Goal: Task Accomplishment & Management: Complete application form

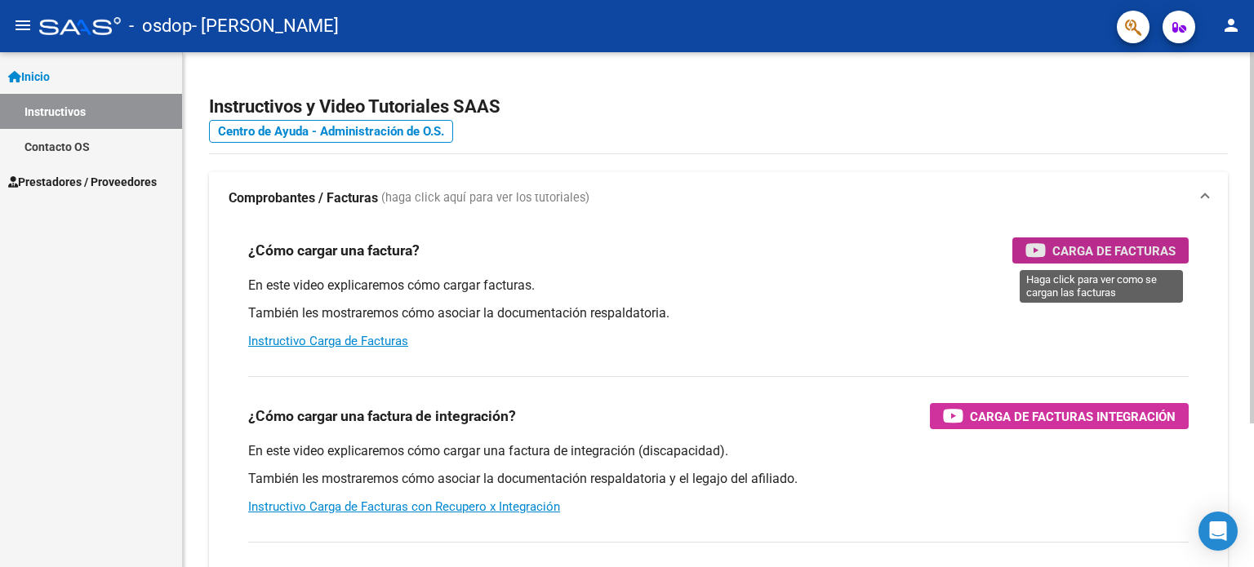
click at [1081, 258] on span "Carga de Facturas" at bounding box center [1113, 251] width 123 height 20
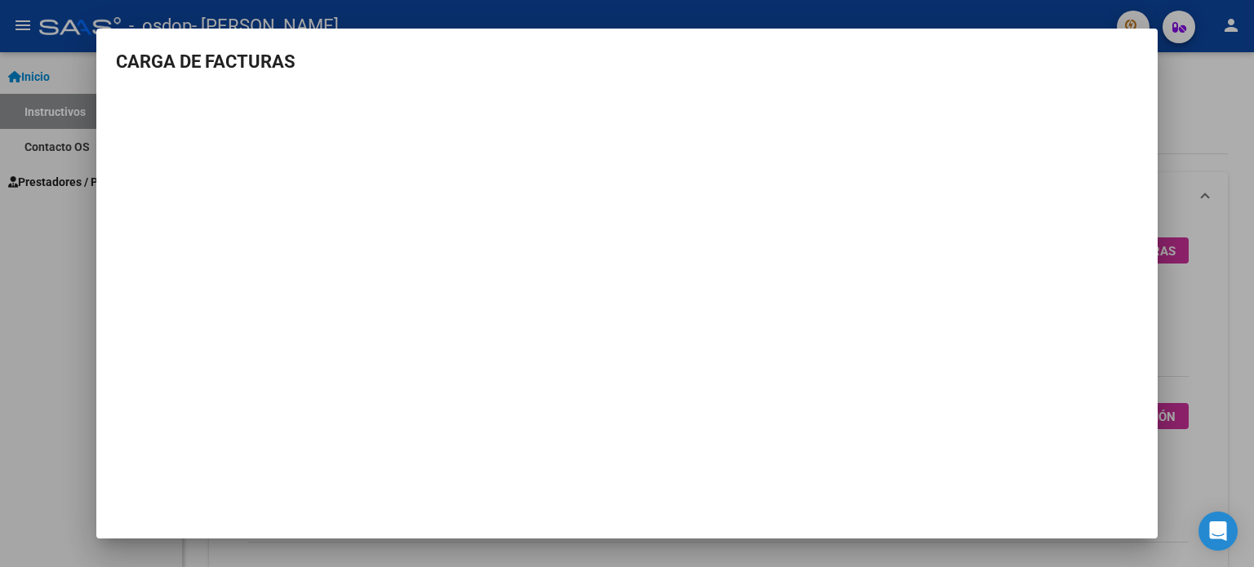
click at [1224, 223] on div at bounding box center [627, 283] width 1254 height 567
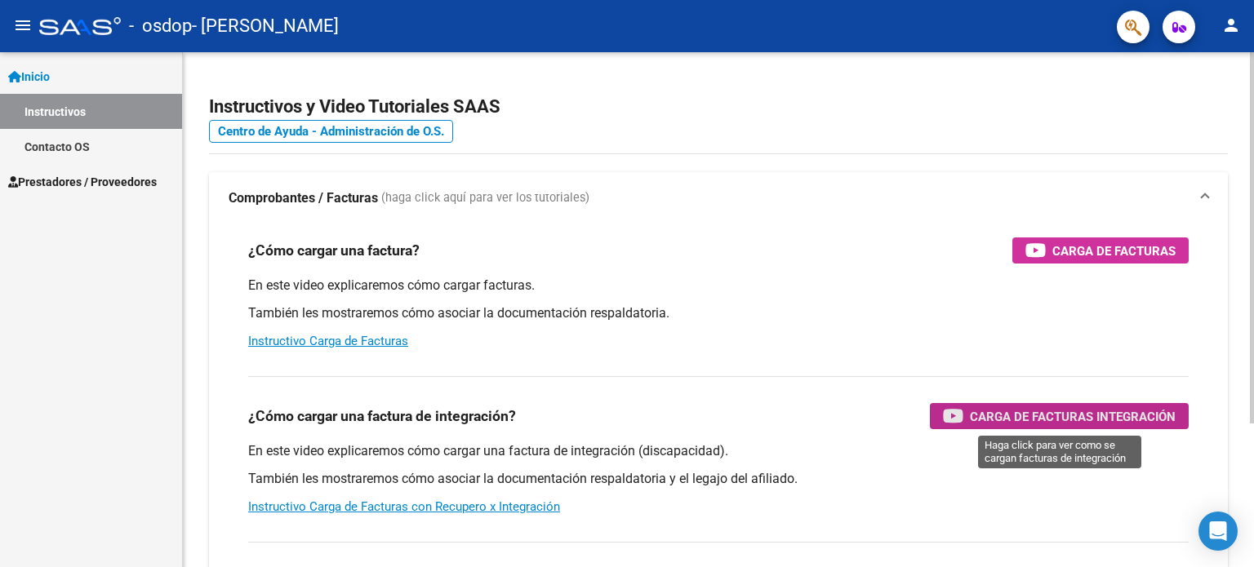
click at [1085, 415] on span "Carga de Facturas Integración" at bounding box center [1073, 416] width 206 height 20
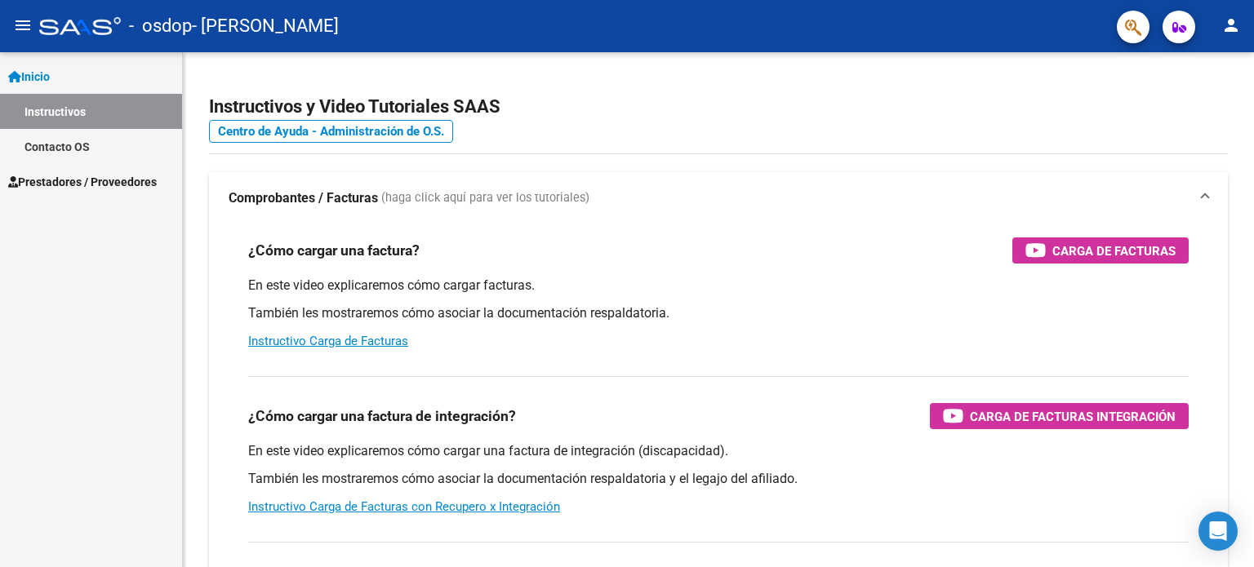
click at [142, 176] on span "Prestadores / Proveedores" at bounding box center [82, 182] width 149 height 18
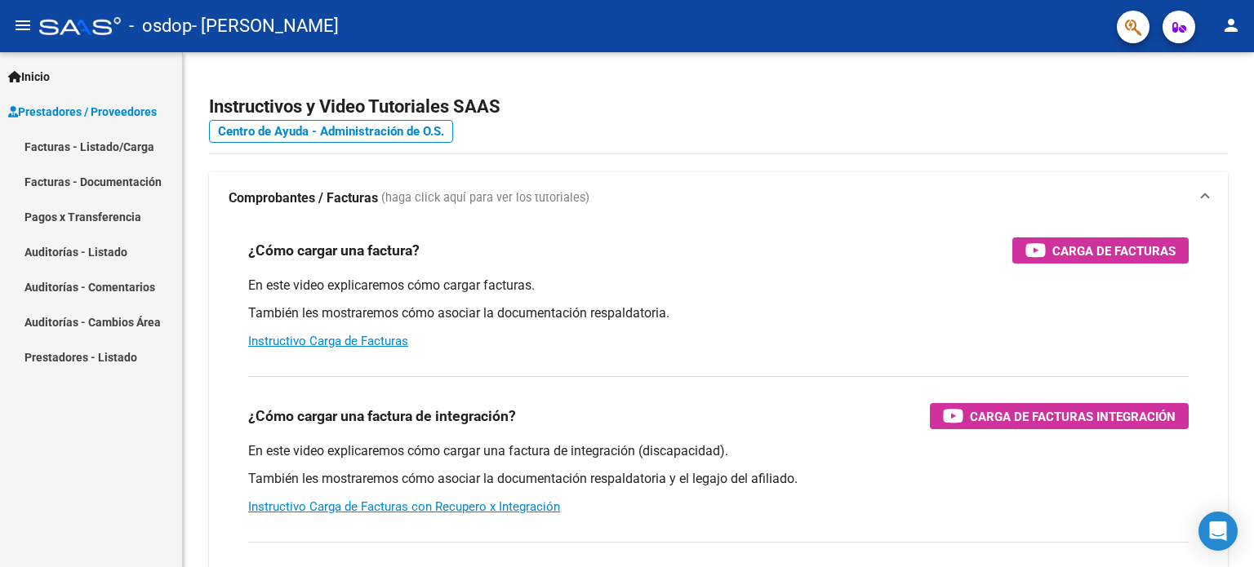
click at [137, 143] on link "Facturas - Listado/Carga" at bounding box center [91, 146] width 182 height 35
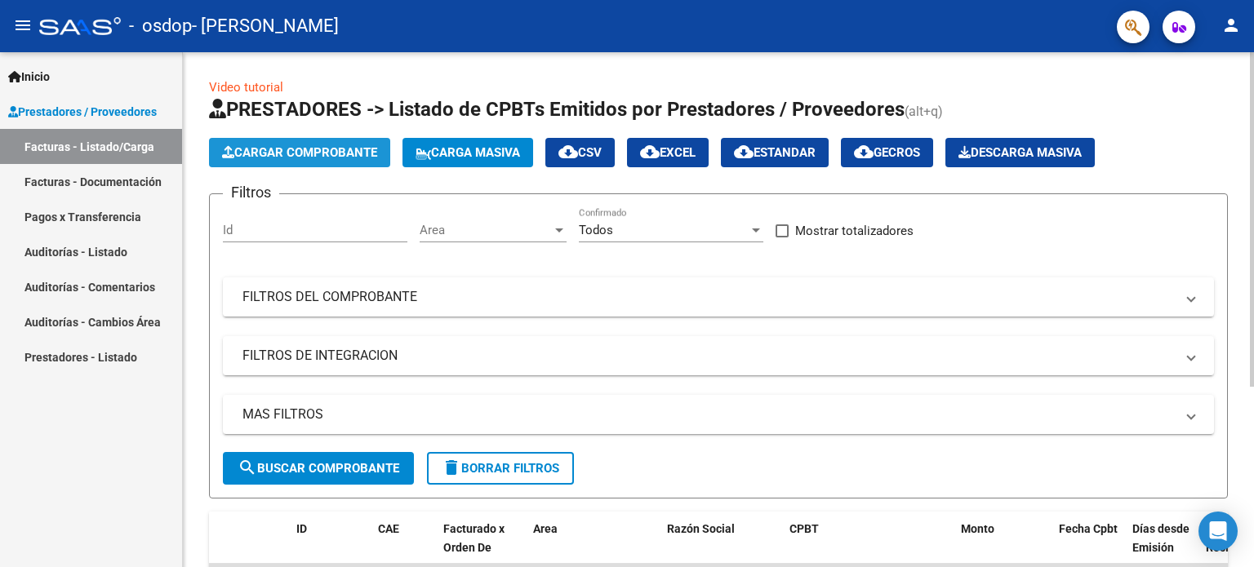
click at [326, 156] on span "Cargar Comprobante" at bounding box center [299, 152] width 155 height 15
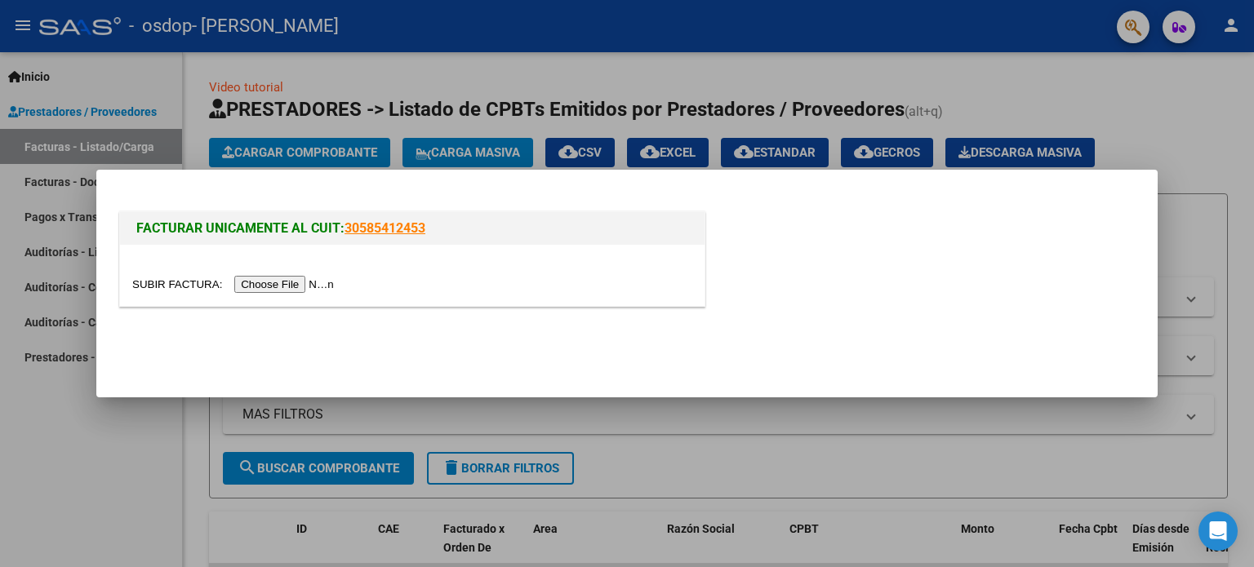
click at [293, 290] on input "file" at bounding box center [235, 284] width 206 height 17
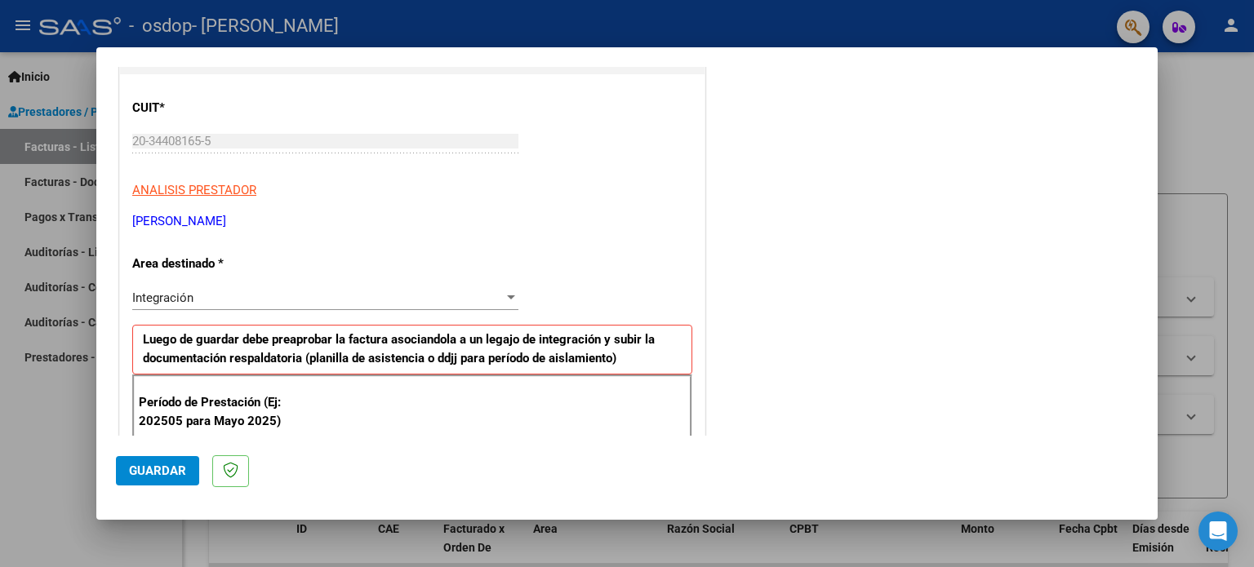
scroll to position [212, 0]
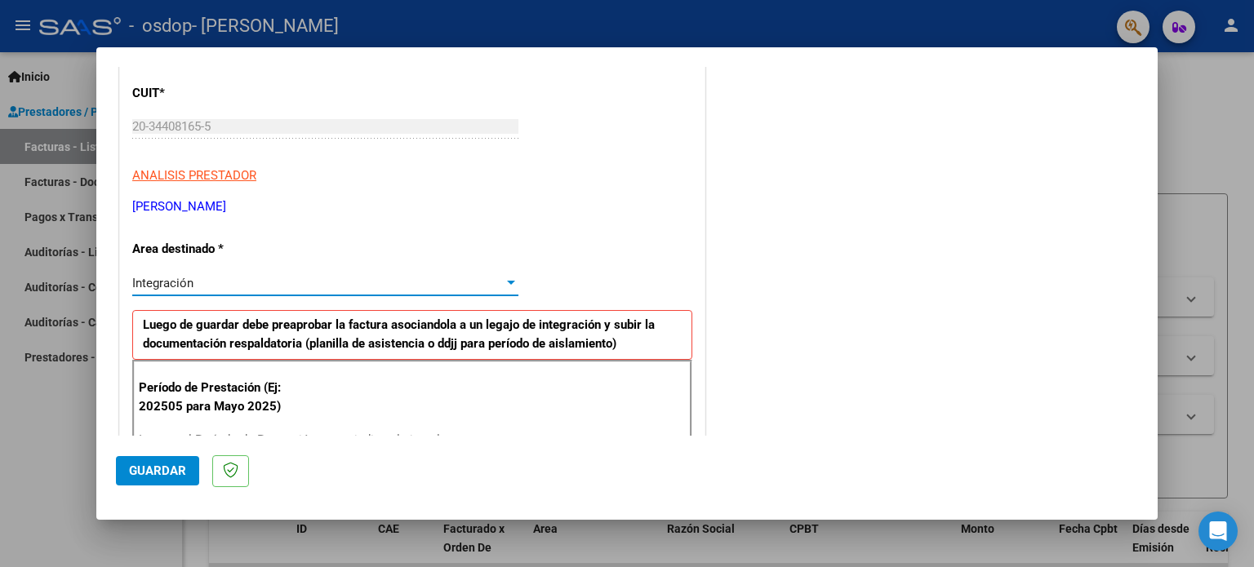
click at [507, 280] on div at bounding box center [511, 283] width 15 height 13
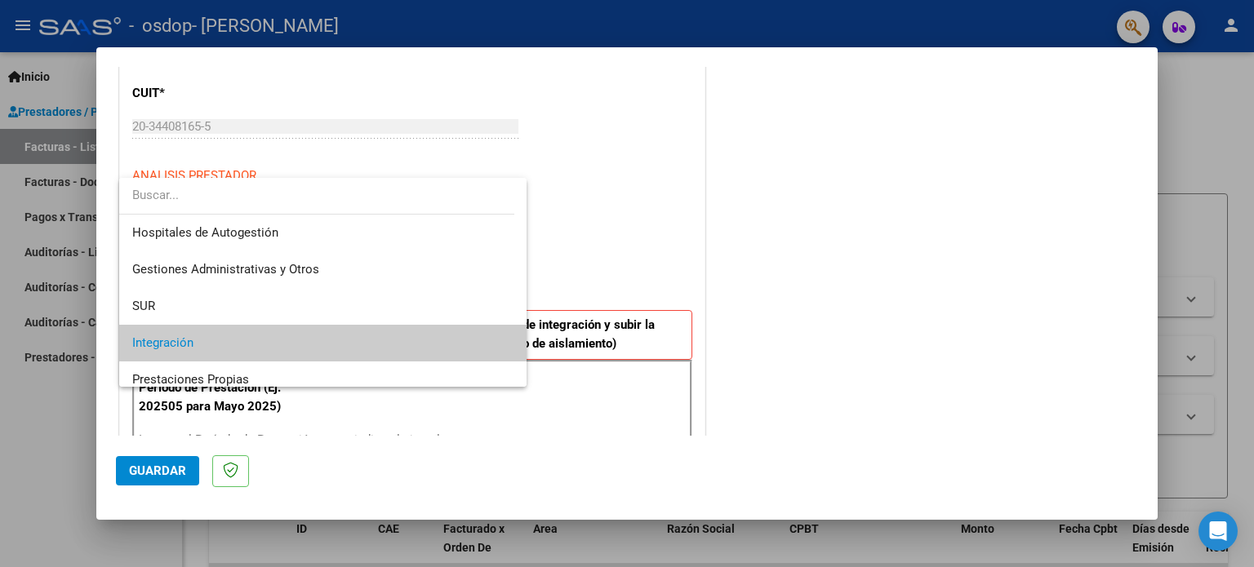
scroll to position [60, 0]
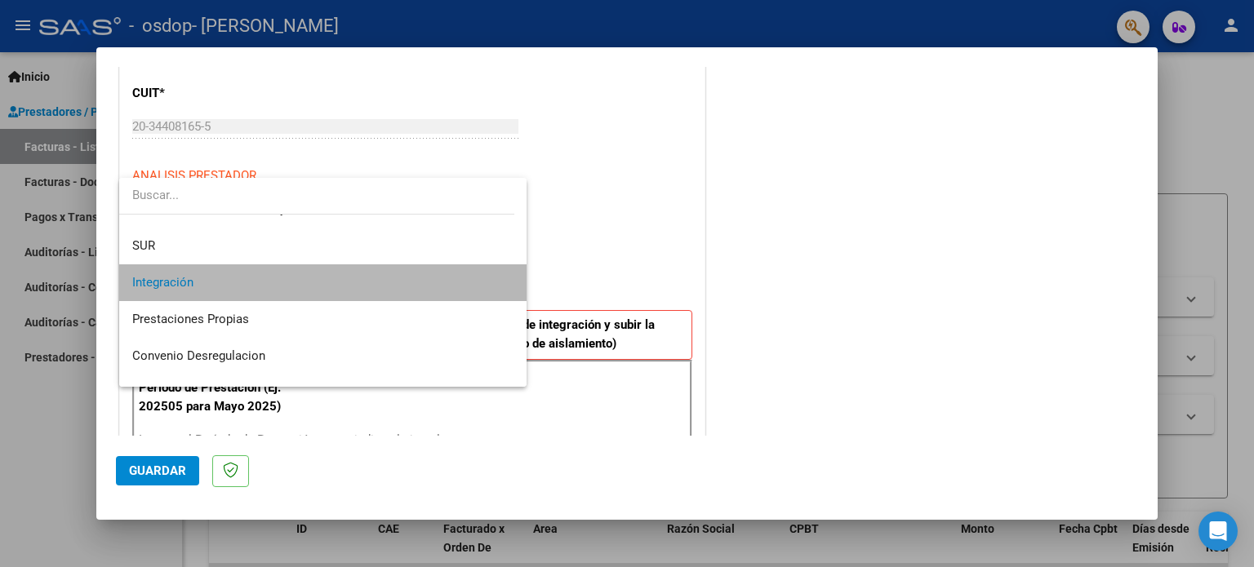
click at [447, 286] on span "Integración" at bounding box center [323, 282] width 382 height 37
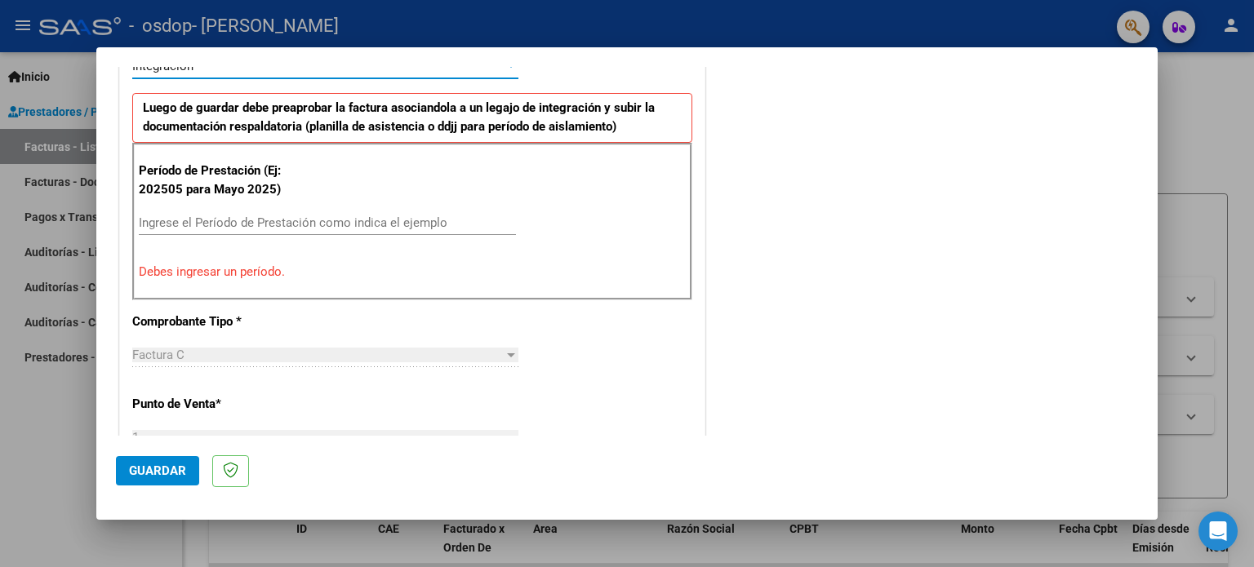
scroll to position [428, 0]
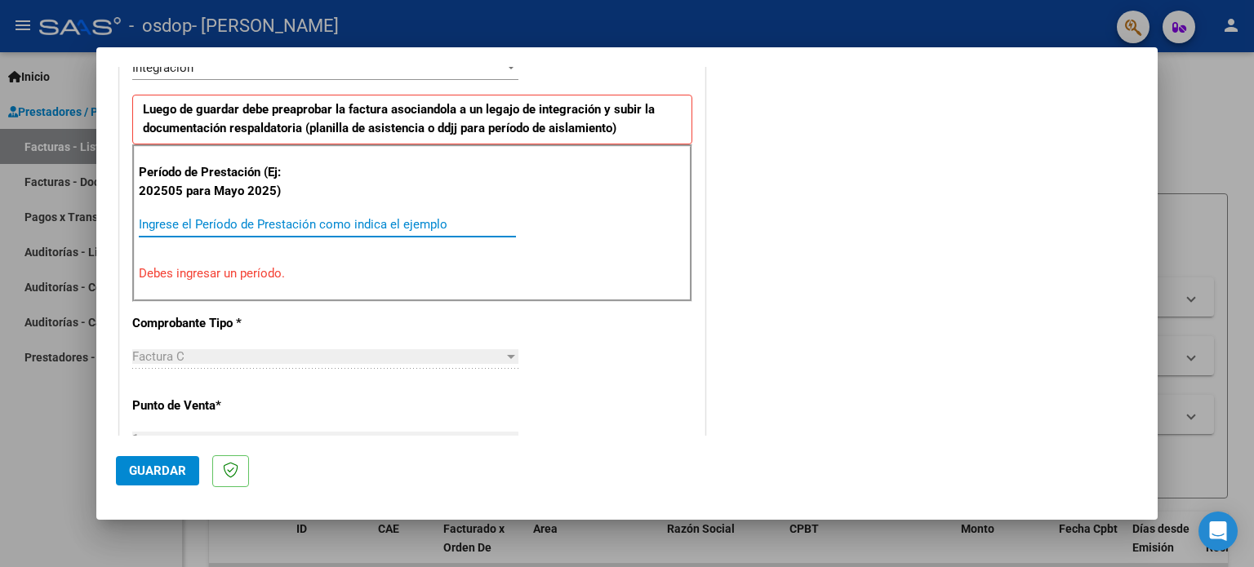
click at [264, 221] on input "Ingrese el Período de Prestación como indica el ejemplo" at bounding box center [327, 224] width 377 height 15
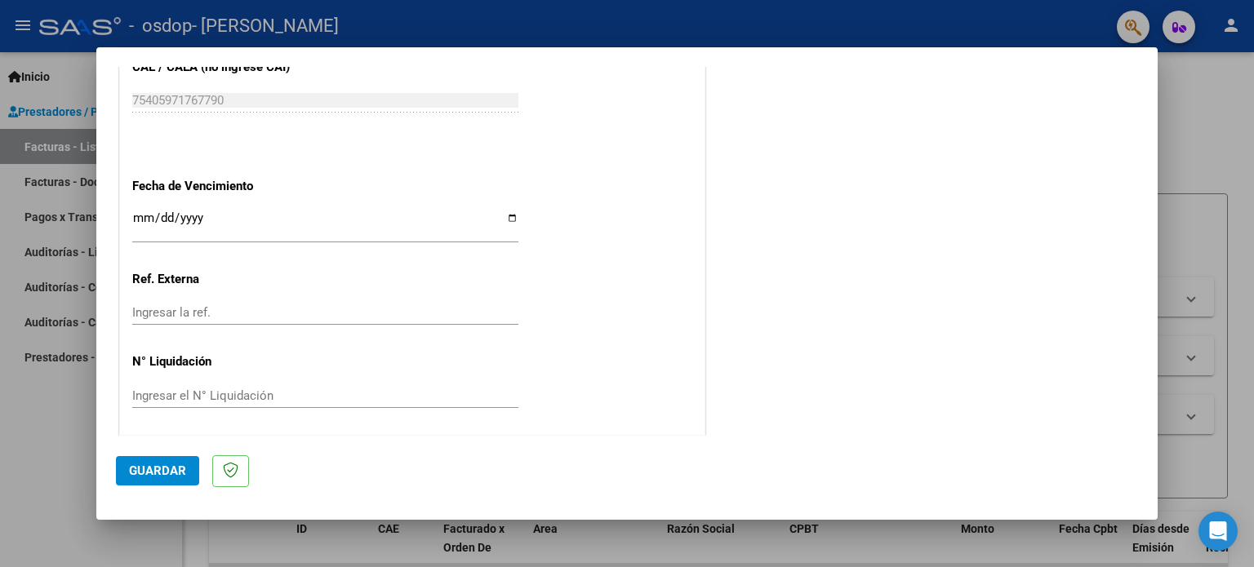
scroll to position [1065, 0]
type input "202509"
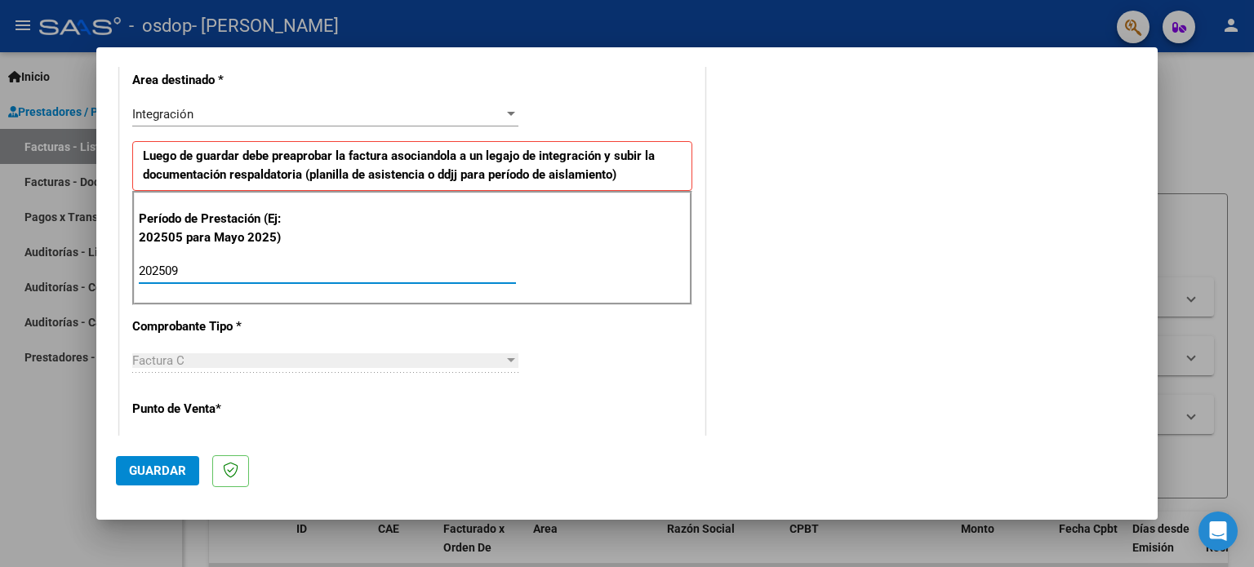
scroll to position [353, 0]
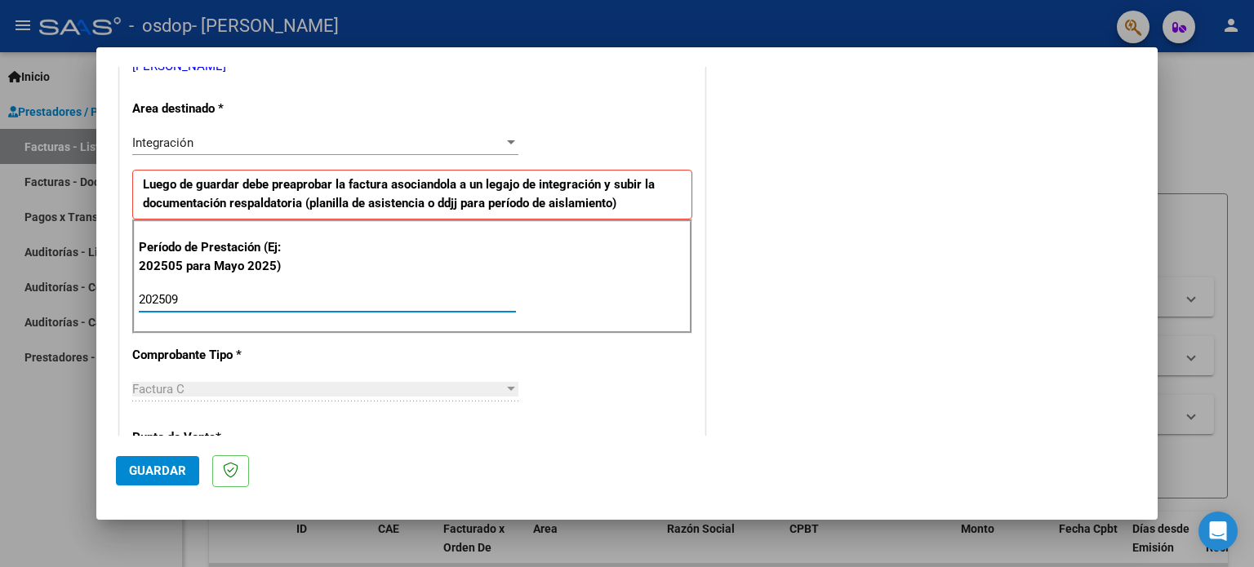
click at [171, 472] on span "Guardar" at bounding box center [157, 471] width 57 height 15
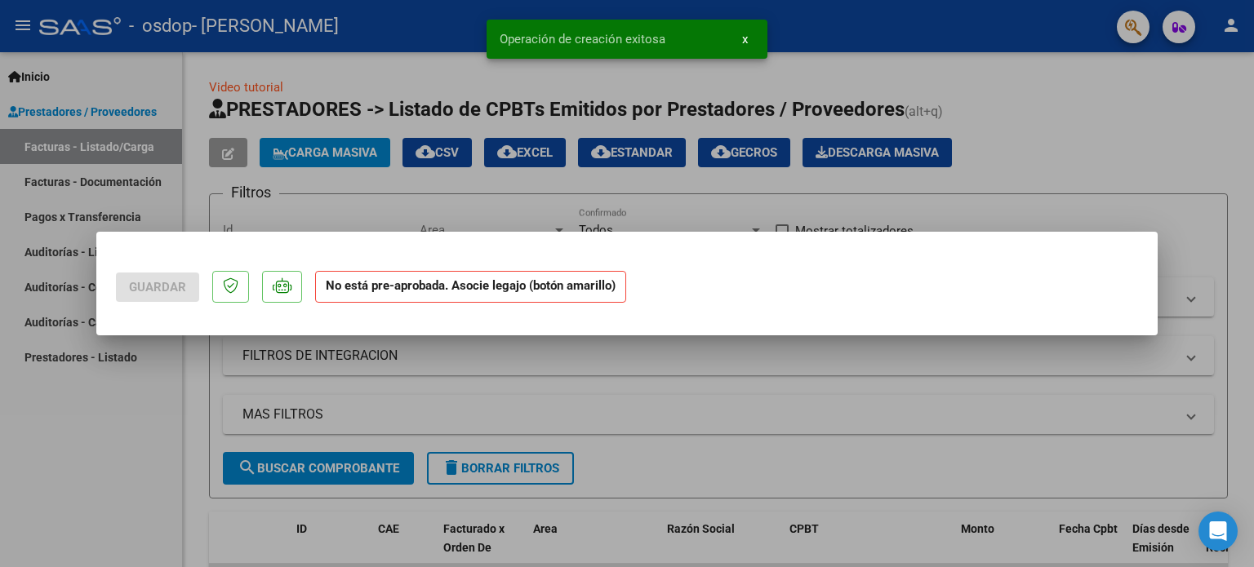
scroll to position [0, 0]
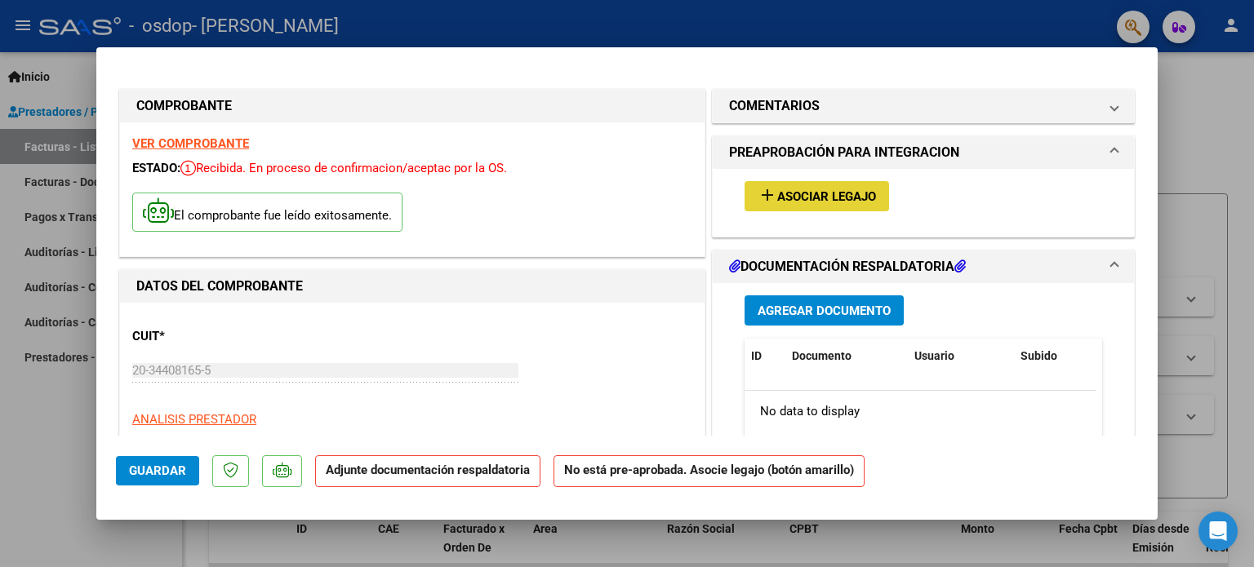
click at [854, 194] on span "Asociar Legajo" at bounding box center [826, 196] width 99 height 15
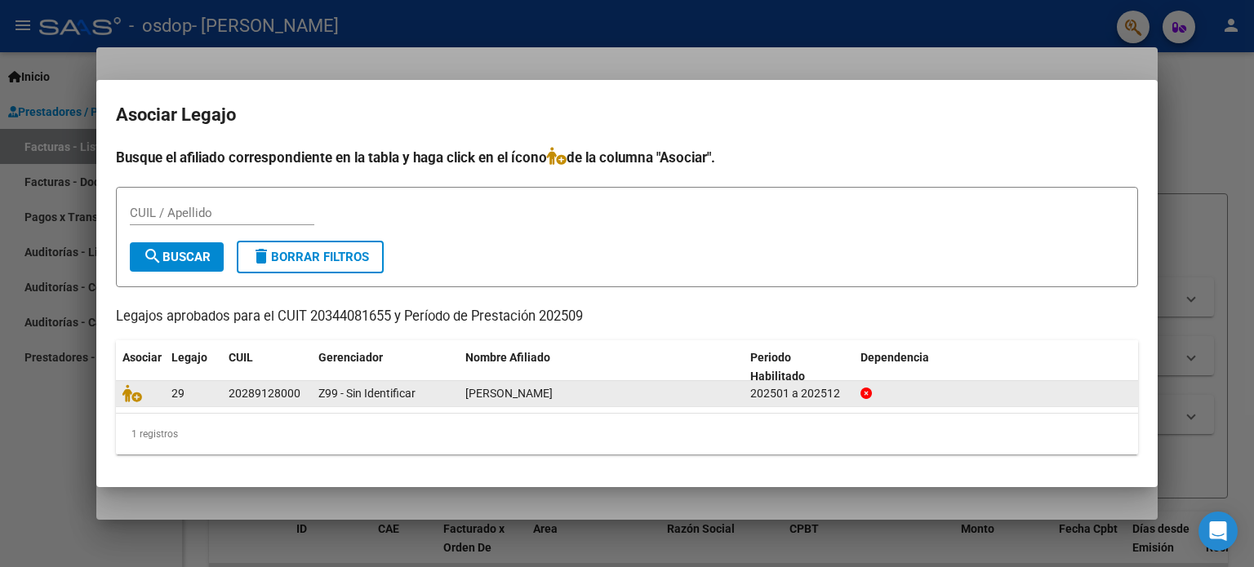
click at [664, 397] on div "[PERSON_NAME]" at bounding box center [601, 393] width 272 height 19
click at [447, 394] on div "Z99 - Sin Identificar" at bounding box center [385, 393] width 134 height 19
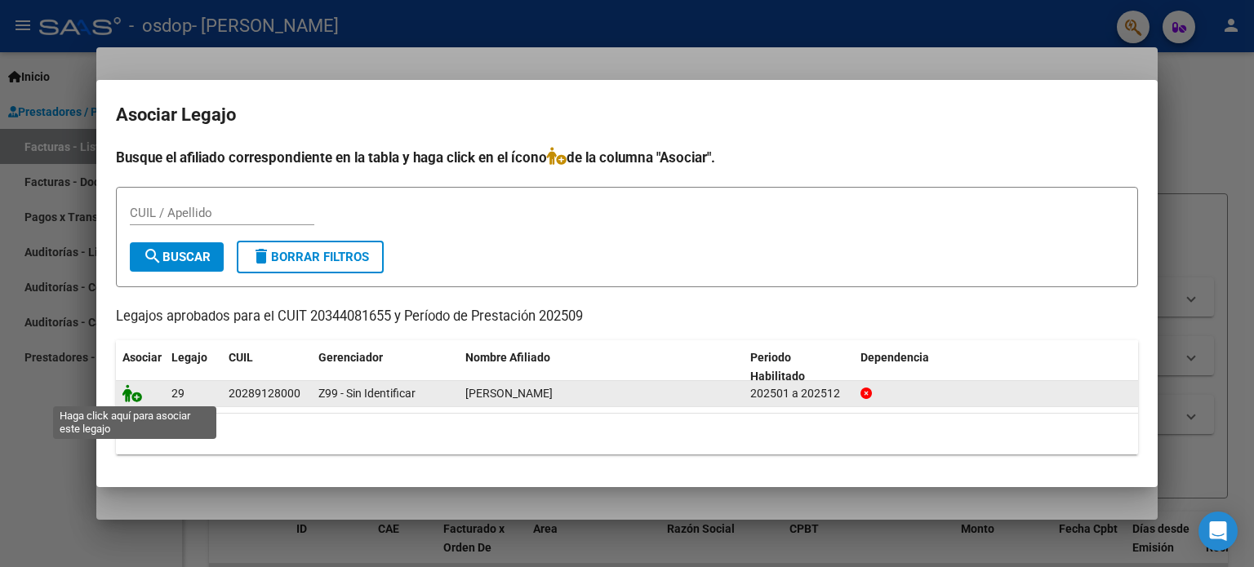
click at [134, 398] on icon at bounding box center [132, 393] width 20 height 18
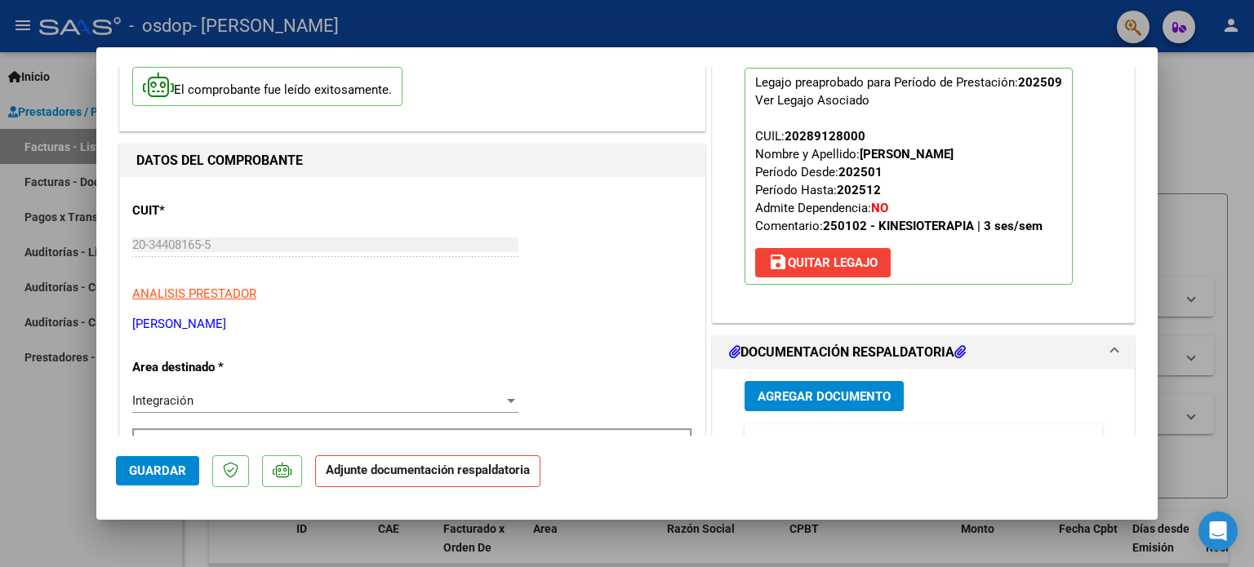
scroll to position [125, 0]
click at [866, 401] on span "Agregar Documento" at bounding box center [823, 397] width 133 height 15
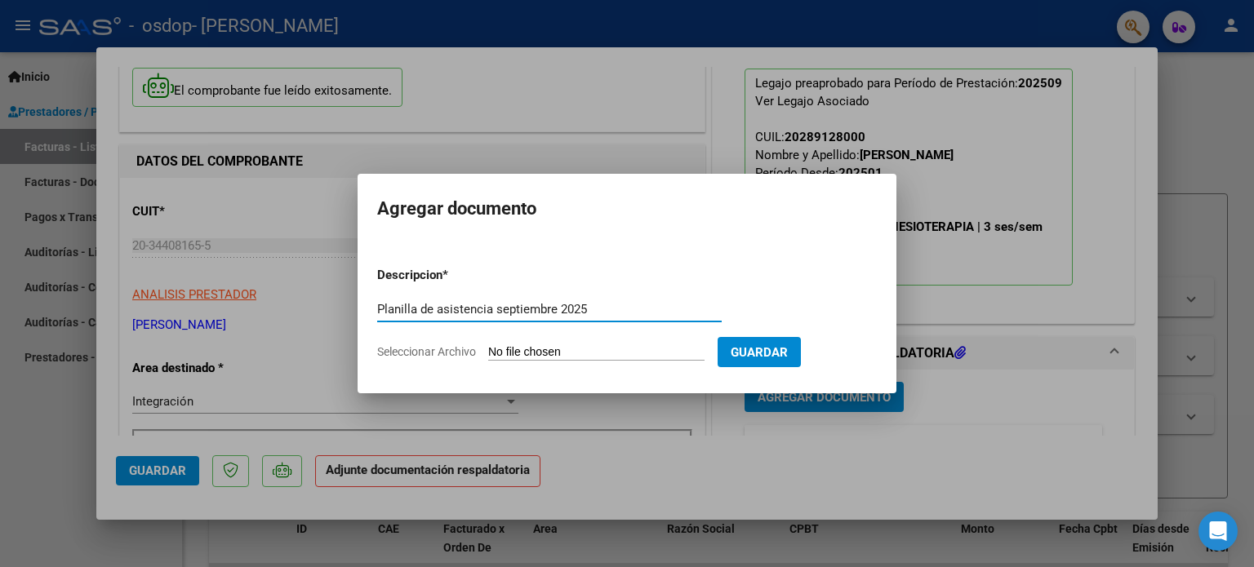
type input "Planilla de asistencia septiembre 2025"
click at [630, 349] on input "Seleccionar Archivo" at bounding box center [596, 353] width 216 height 16
type input "C:\fakepath\ASISTENCIAS 09.2025 .pdf"
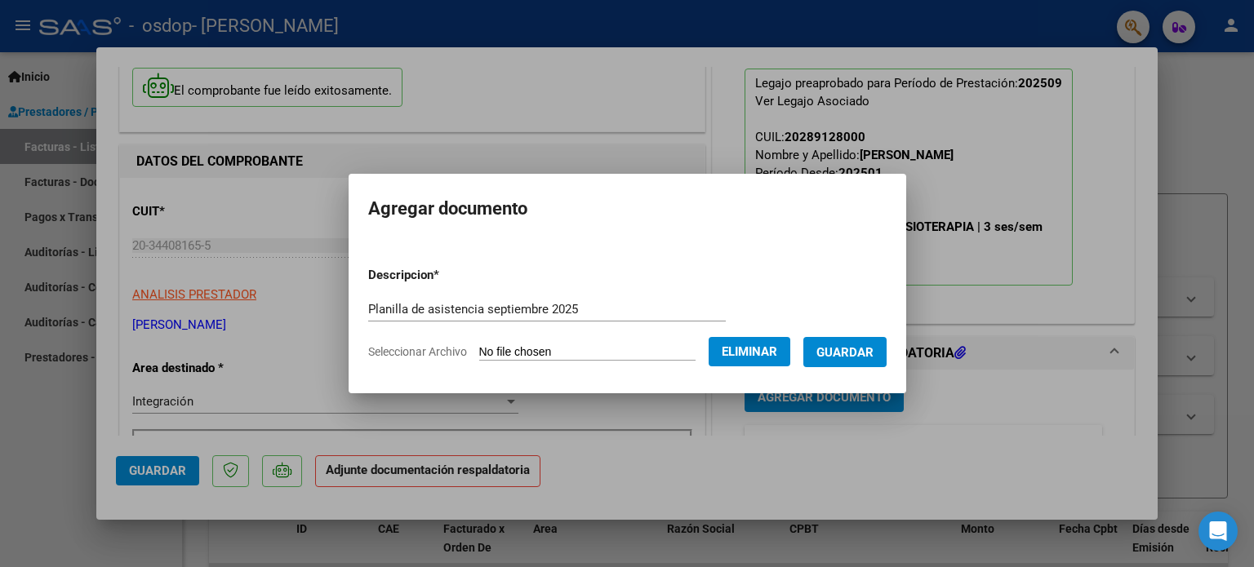
click at [873, 349] on span "Guardar" at bounding box center [844, 352] width 57 height 15
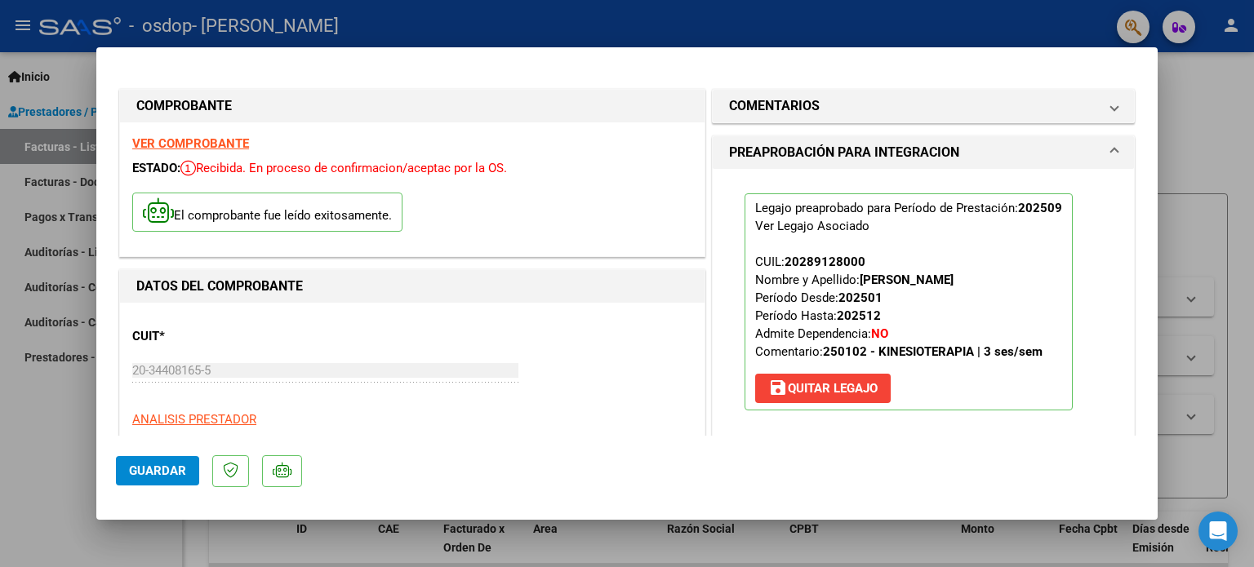
scroll to position [0, 0]
click at [166, 470] on span "Guardar" at bounding box center [157, 471] width 57 height 15
click at [54, 464] on div at bounding box center [627, 283] width 1254 height 567
type input "$ 0,00"
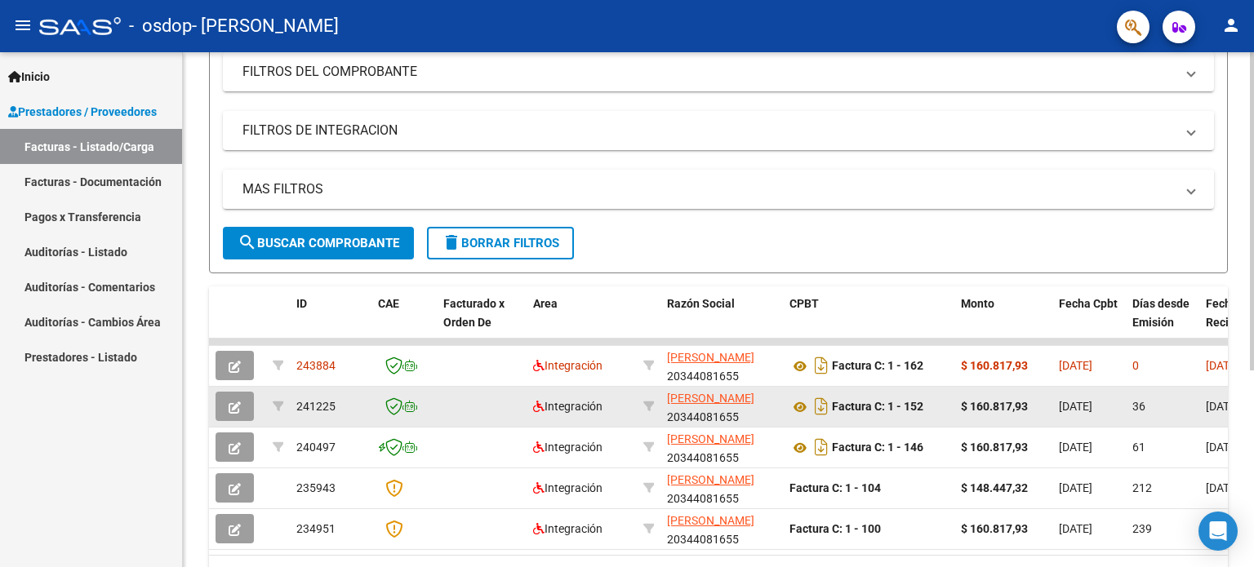
scroll to position [224, 0]
